Goal: Transaction & Acquisition: Purchase product/service

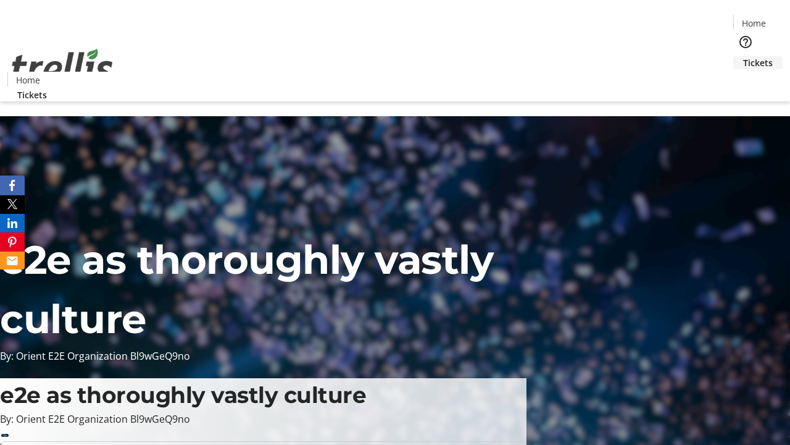
click at [743, 56] on span "Tickets" at bounding box center [758, 62] width 30 height 13
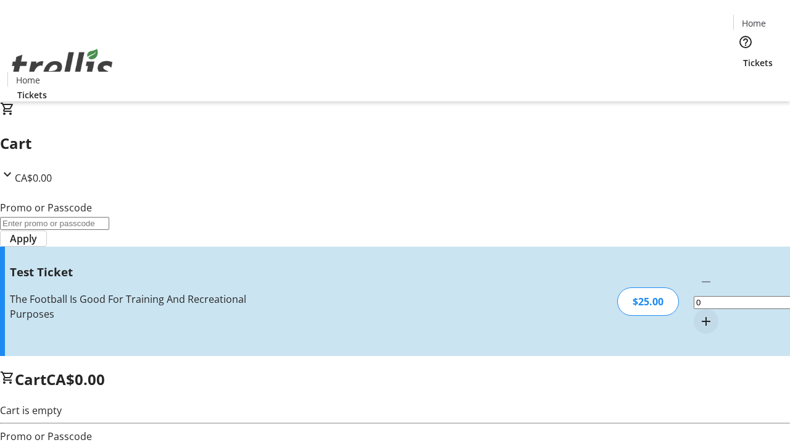
click at [699, 314] on mat-icon "Increment by one" at bounding box center [706, 321] width 15 height 15
type input "1"
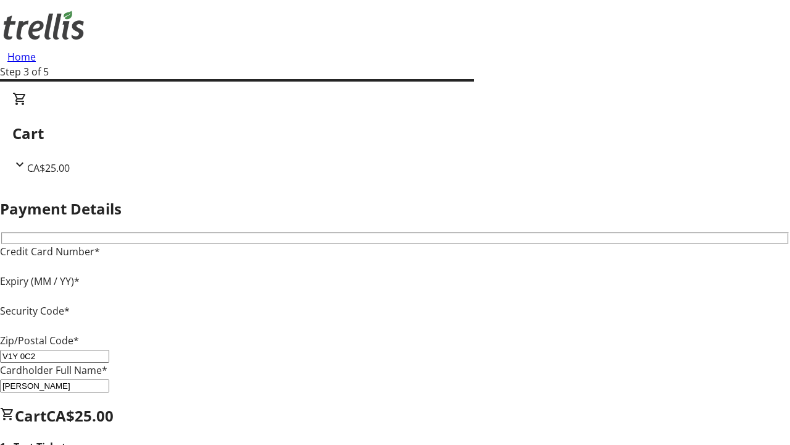
type input "V1Y 0C2"
